Goal: Transaction & Acquisition: Purchase product/service

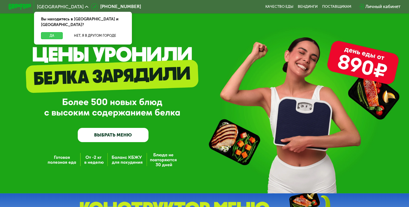
click at [50, 32] on button "Да" at bounding box center [52, 35] width 22 height 7
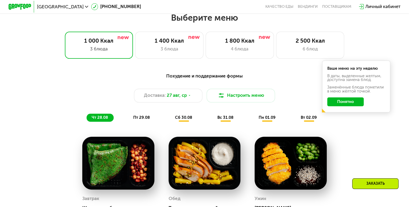
scroll to position [241, 0]
click at [191, 97] on icon at bounding box center [189, 95] width 3 height 3
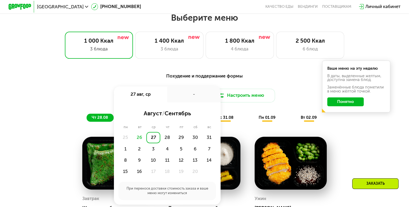
click at [193, 97] on div "-" at bounding box center [193, 94] width 53 height 16
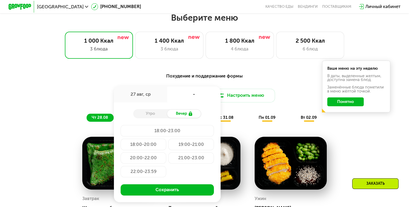
click at [71, 93] on div "Доставка: [DATE] авг, ср - Утро Вечер 18:00-23:00 18:00-20:00 19:00-21:00 20:00…" at bounding box center [204, 96] width 336 height 14
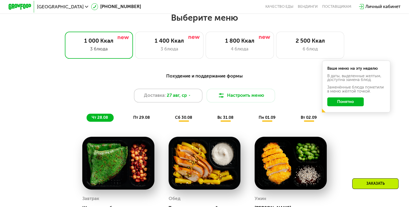
click at [189, 97] on icon at bounding box center [189, 95] width 3 height 3
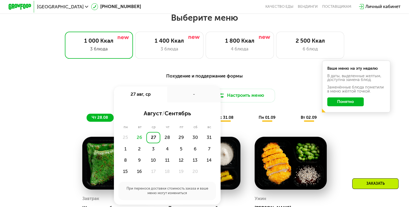
click at [153, 140] on div "27" at bounding box center [153, 137] width 14 height 11
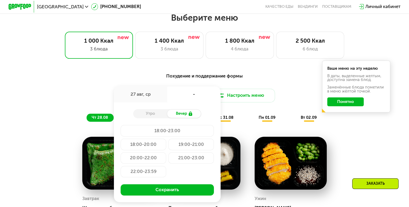
click at [151, 116] on div "Утро" at bounding box center [150, 114] width 34 height 8
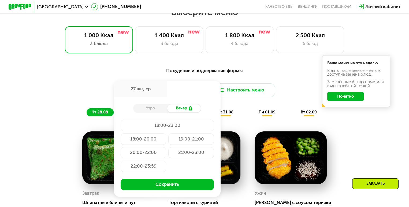
scroll to position [268, 0]
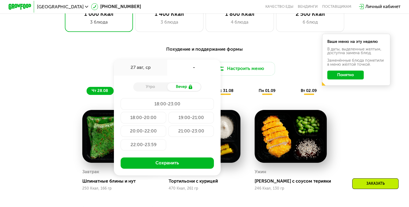
click at [82, 65] on div "Доставка: [DATE] авг, ср - Утро Вечер 18:00-23:00 18:00-20:00 19:00-21:00 20:00…" at bounding box center [204, 69] width 336 height 14
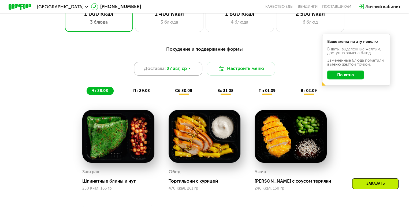
click at [191, 70] on icon at bounding box center [189, 68] width 3 height 3
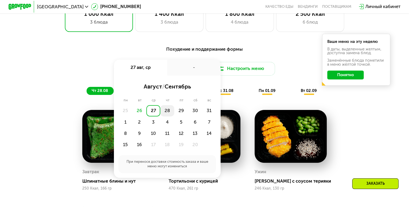
click at [174, 113] on div "28" at bounding box center [181, 110] width 14 height 11
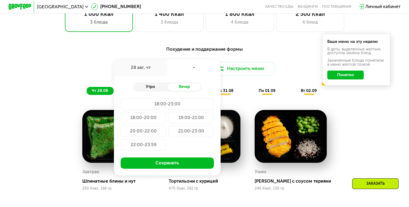
click at [157, 90] on div "Утро" at bounding box center [150, 87] width 34 height 8
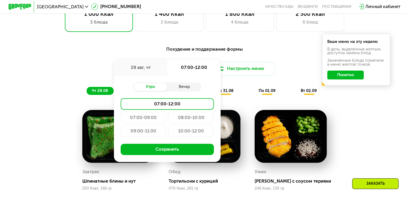
click at [147, 73] on div "28 авг, чт" at bounding box center [140, 68] width 53 height 16
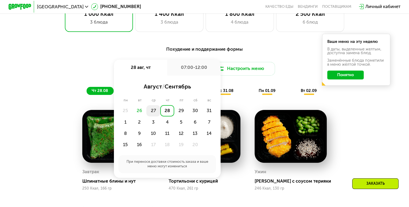
click at [160, 113] on div "27" at bounding box center [167, 110] width 14 height 11
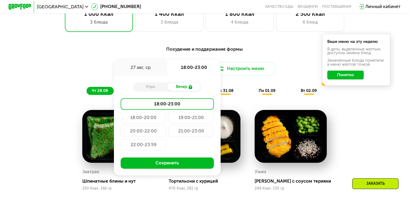
click at [168, 120] on div "18:00-20:00" at bounding box center [191, 117] width 46 height 11
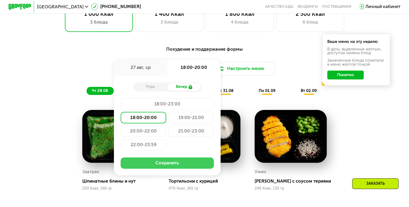
click at [166, 168] on button "Сохранить" at bounding box center [167, 162] width 93 height 11
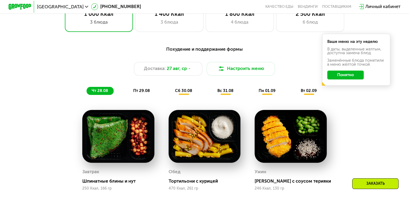
click at [343, 77] on button "Понятно" at bounding box center [345, 74] width 36 height 9
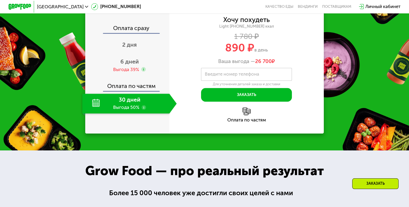
scroll to position [590, 0]
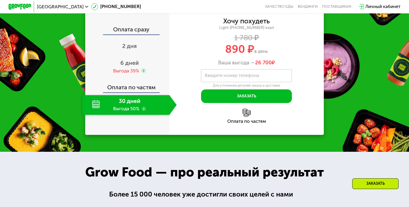
click at [240, 77] on label "Введите номер телефона" at bounding box center [232, 75] width 54 height 3
click at [240, 80] on input "Введите номер телефона" at bounding box center [246, 75] width 91 height 13
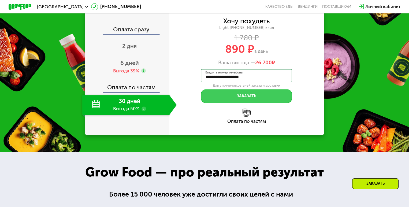
type input "**********"
click at [257, 103] on button "Заказать" at bounding box center [246, 96] width 91 height 14
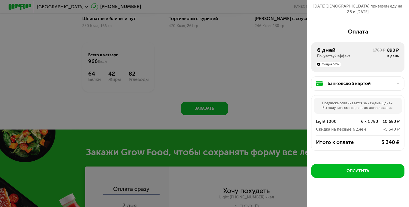
scroll to position [429, 0]
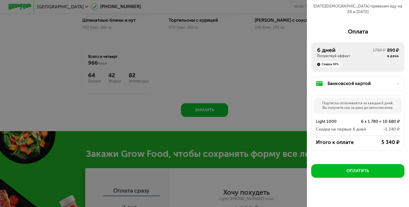
click at [253, 75] on div at bounding box center [204, 103] width 409 height 207
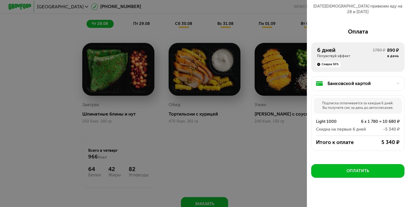
scroll to position [322, 0]
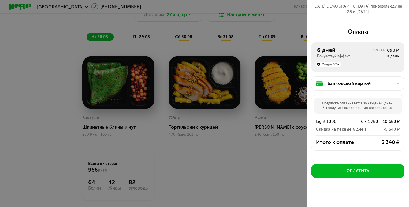
click at [221, 156] on div at bounding box center [204, 103] width 409 height 207
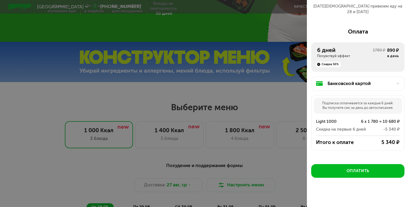
scroll to position [161, 0]
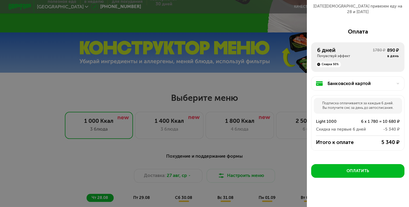
click at [265, 97] on div at bounding box center [204, 103] width 409 height 207
click at [295, 19] on div at bounding box center [204, 103] width 409 height 207
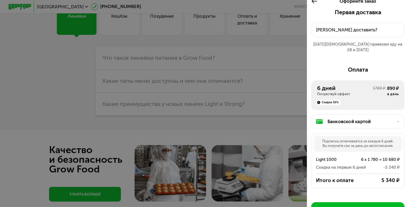
scroll to position [0, 0]
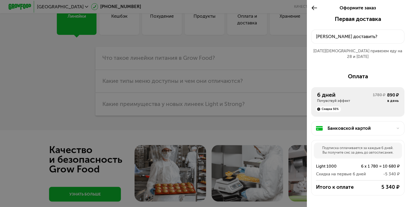
click at [329, 106] on div "Скидка 50%" at bounding box center [328, 109] width 25 height 6
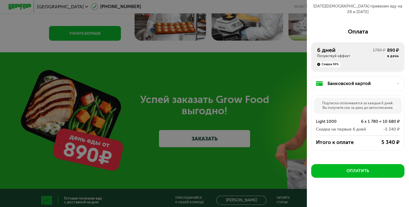
scroll to position [1525, 0]
